Goal: Transaction & Acquisition: Purchase product/service

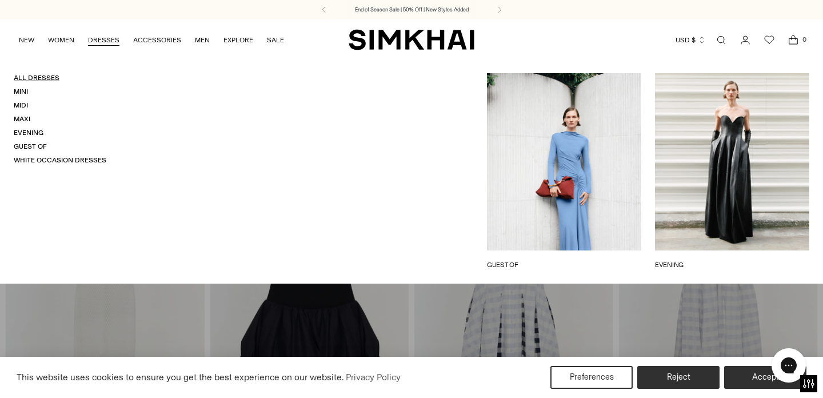
click at [49, 78] on link "All Dresses" at bounding box center [37, 78] width 46 height 8
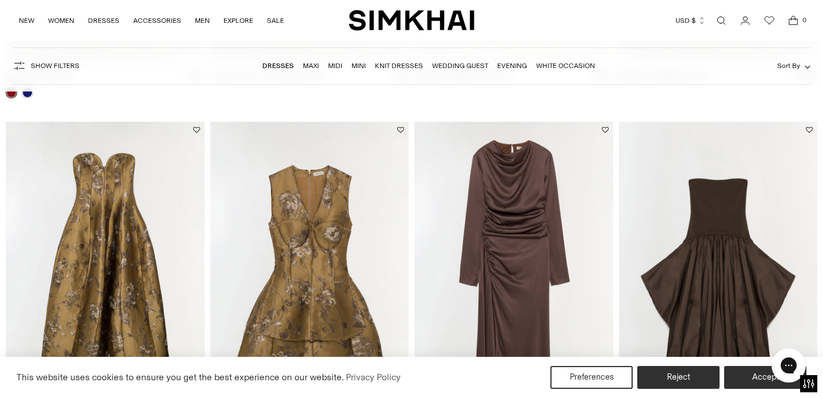
scroll to position [1818, 0]
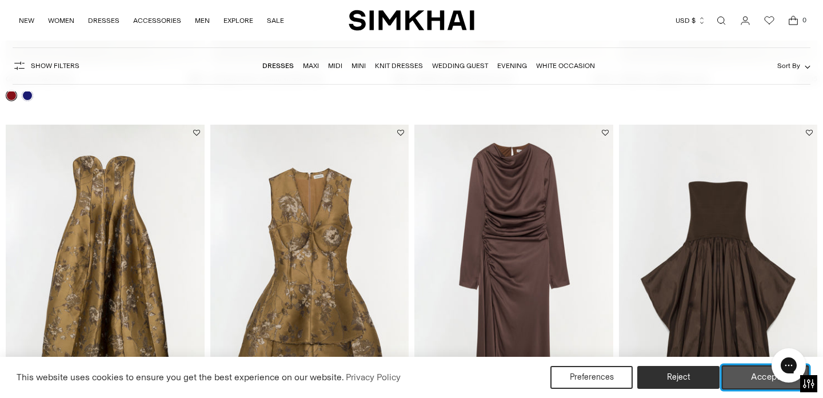
click at [746, 379] on button "Accept" at bounding box center [764, 377] width 87 height 24
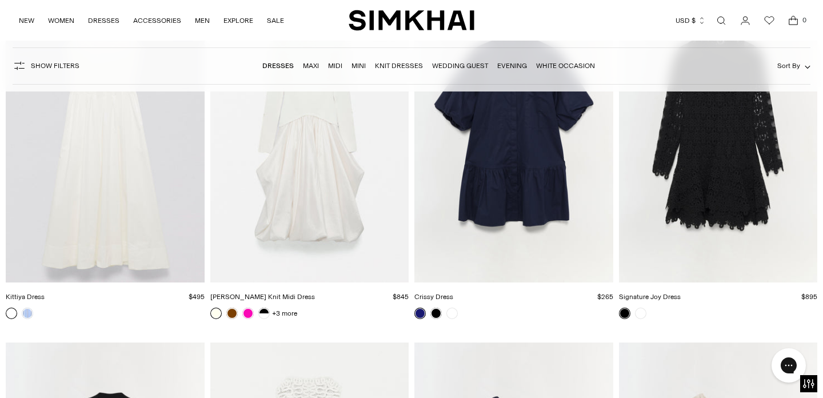
scroll to position [12635, 0]
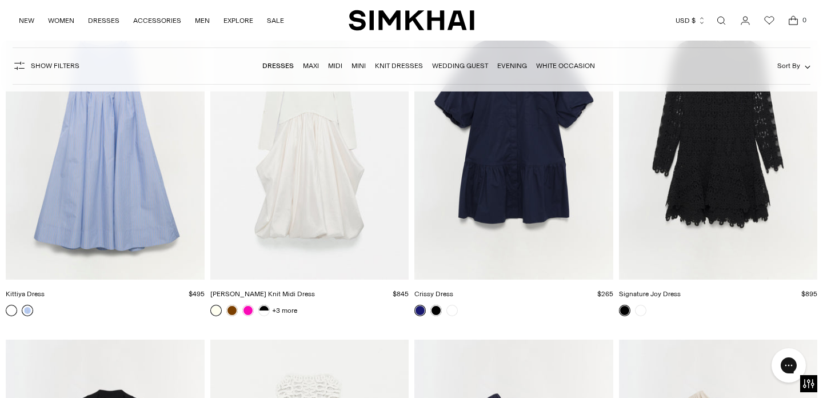
click at [28, 309] on link at bounding box center [27, 309] width 11 height 11
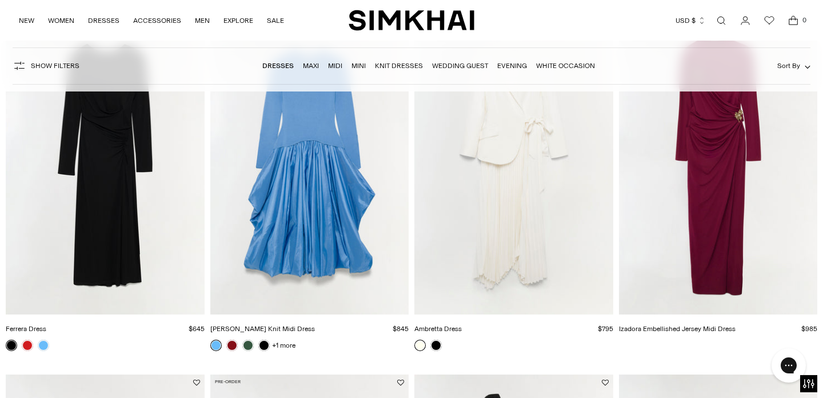
scroll to position [0, 0]
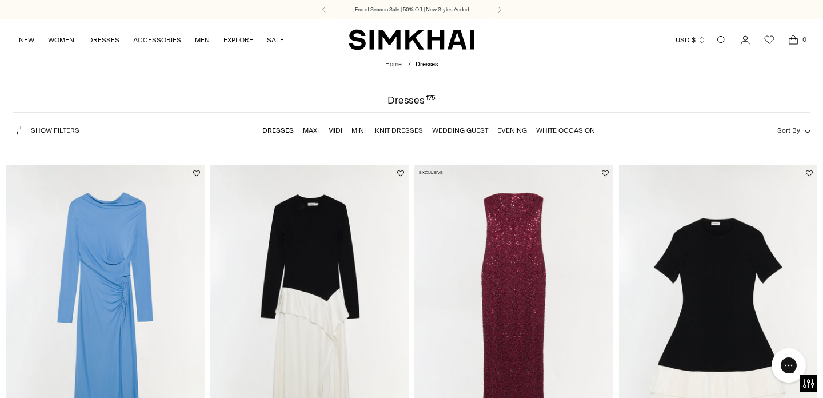
click at [800, 130] on button "Sort By" at bounding box center [793, 130] width 33 height 13
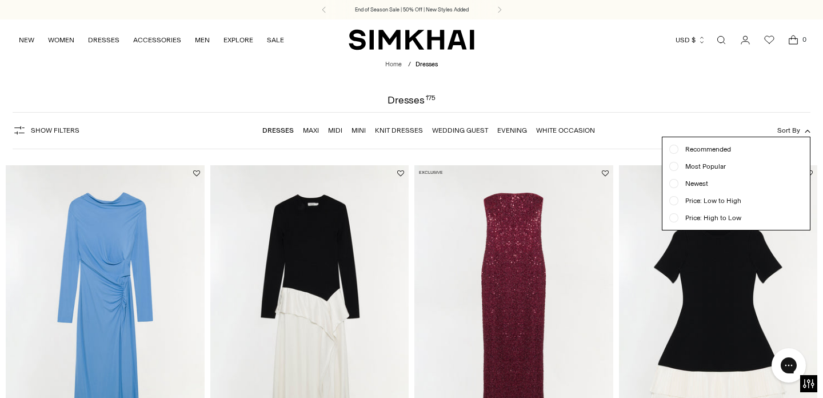
click at [800, 130] on button "Sort By" at bounding box center [793, 130] width 33 height 13
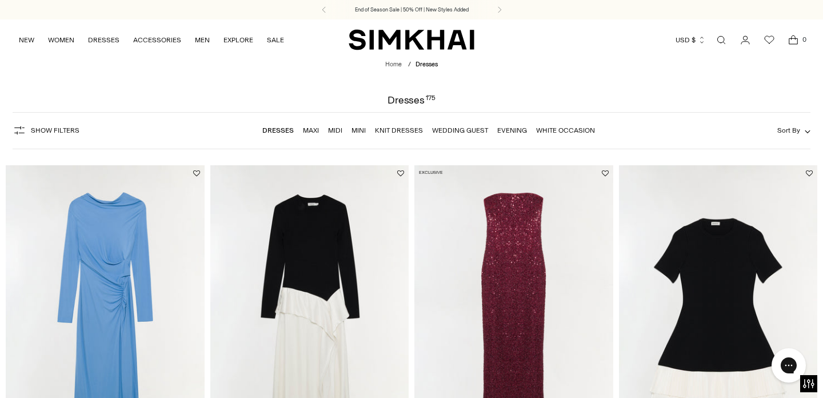
click at [500, 130] on link "Evening" at bounding box center [512, 130] width 30 height 8
click at [467, 131] on link "Wedding Guest" at bounding box center [460, 130] width 56 height 8
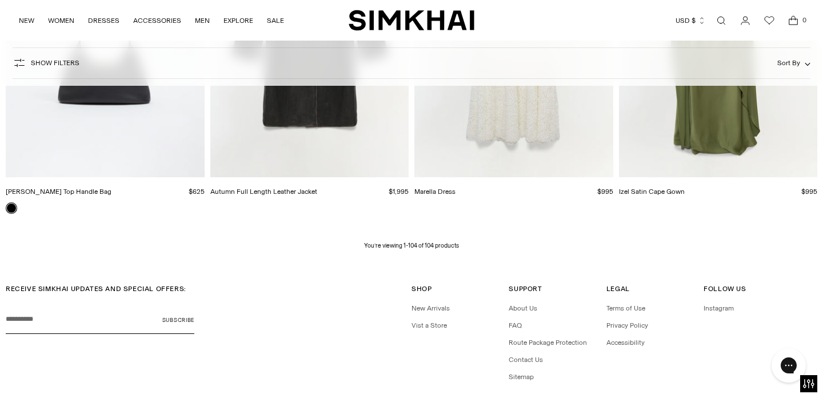
scroll to position [9299, 0]
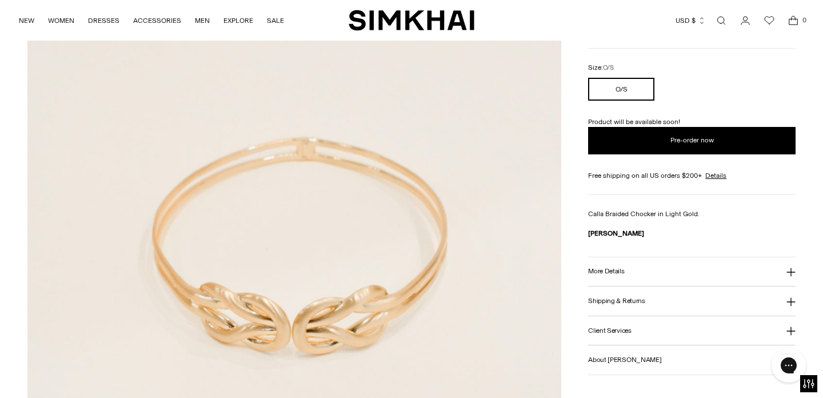
scroll to position [249, 0]
